Goal: Go to known website: Access a specific website the user already knows

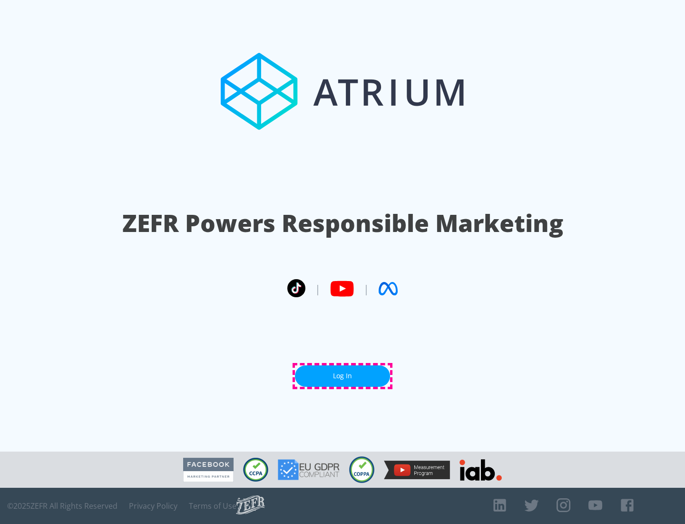
click at [343, 376] on link "Log In" at bounding box center [342, 375] width 95 height 21
